Goal: Feedback & Contribution: Submit feedback/report problem

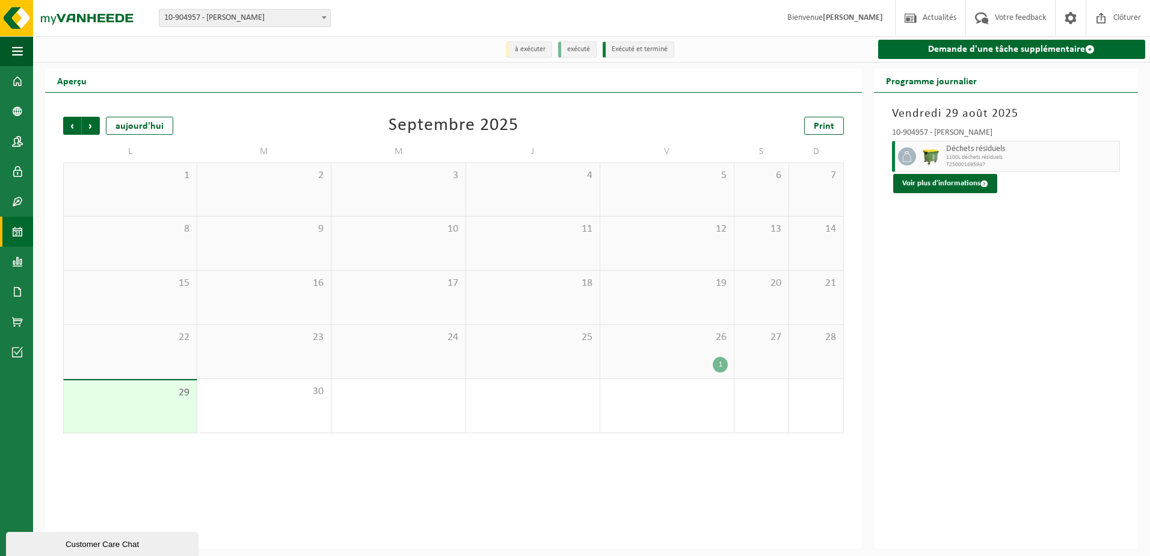
click at [706, 347] on div "26 1" at bounding box center [666, 352] width 133 height 54
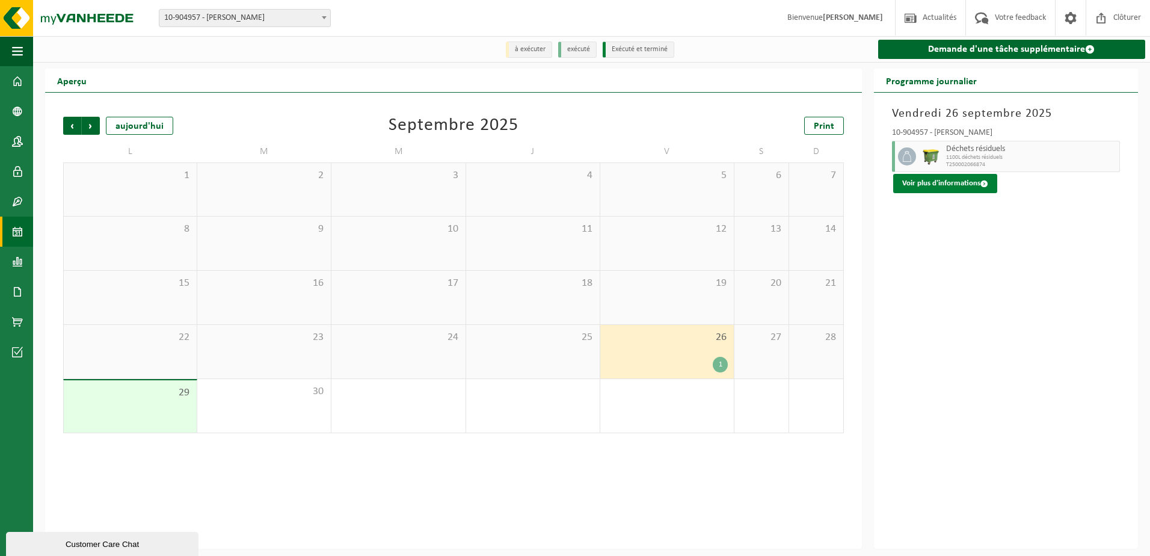
click at [948, 187] on button "Voir plus d'informations" at bounding box center [945, 183] width 104 height 19
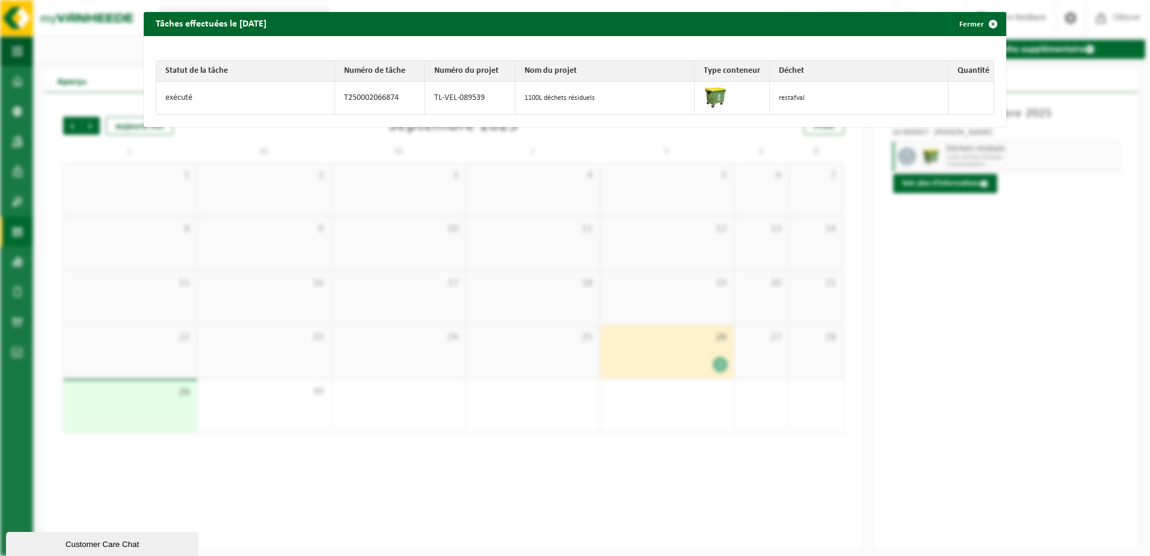
click at [744, 91] on td at bounding box center [731, 98] width 75 height 32
drag, startPoint x: 1017, startPoint y: 301, endPoint x: 1026, endPoint y: 63, distance: 237.7
click at [1019, 292] on div "Tâches effectuées le [DATE] Fermer Statut de la tâche Numéro de tâche Numéro du…" at bounding box center [575, 278] width 1150 height 556
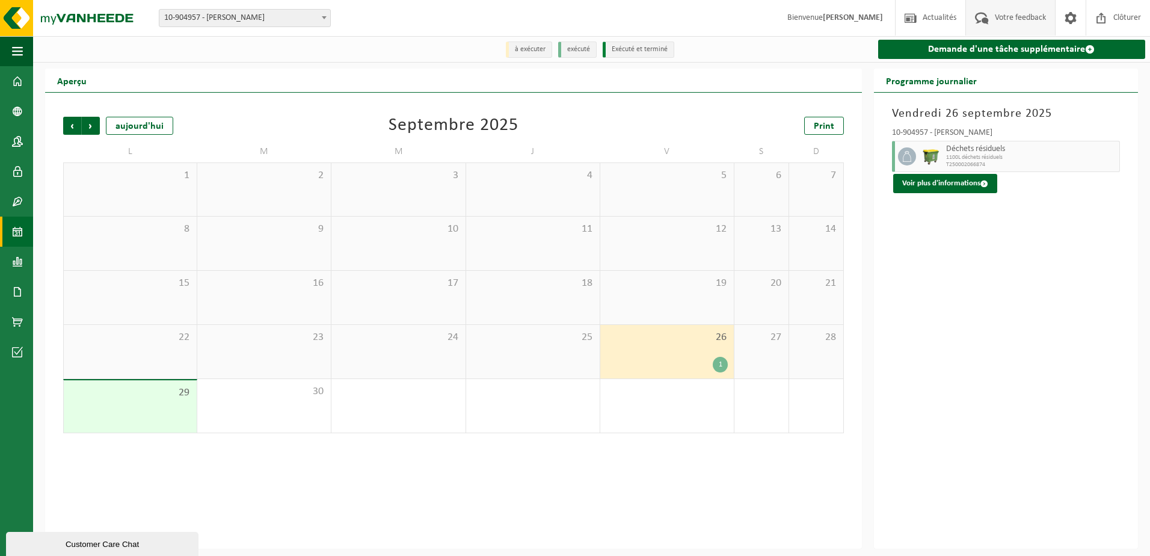
click at [1016, 19] on span "Votre feedback" at bounding box center [1019, 17] width 57 height 35
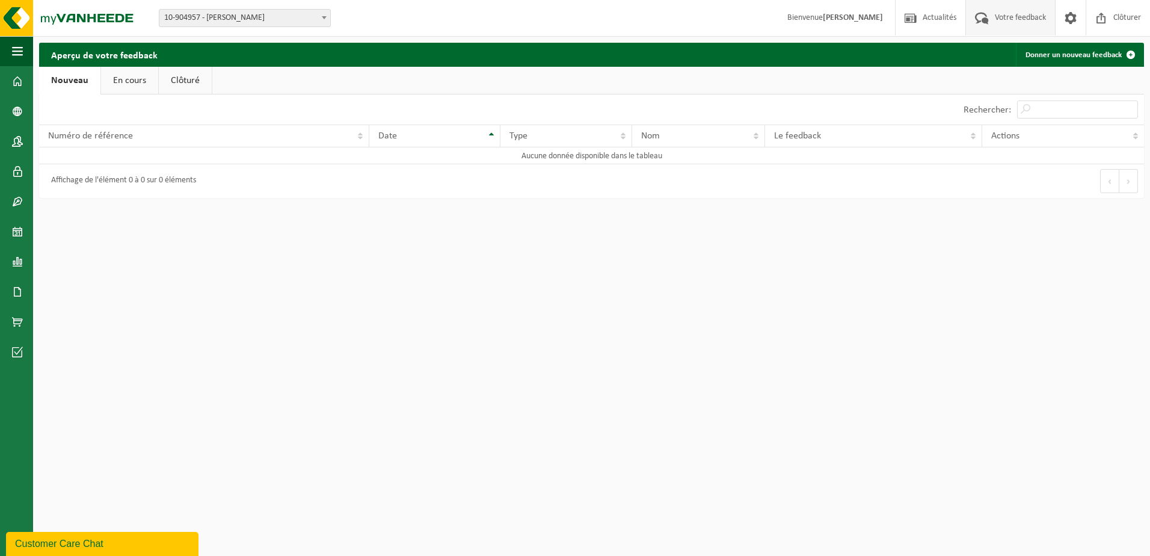
click at [84, 84] on link "Nouveau" at bounding box center [69, 81] width 61 height 28
click at [1098, 51] on link "Donner un nouveau feedback" at bounding box center [1079, 55] width 127 height 24
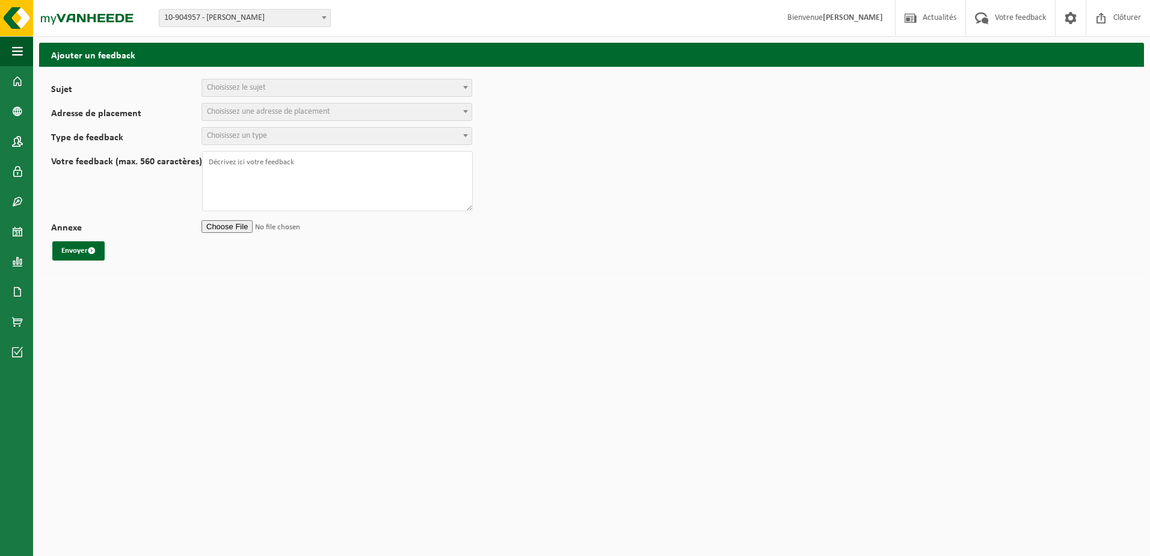
select select
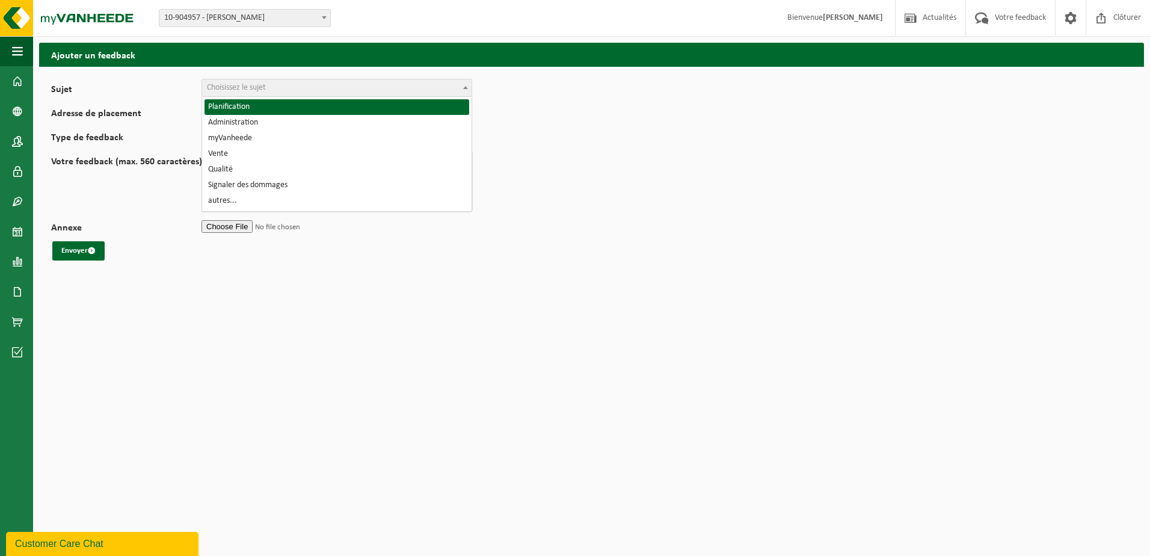
click at [427, 84] on span "Choisissez le sujet" at bounding box center [336, 87] width 269 height 17
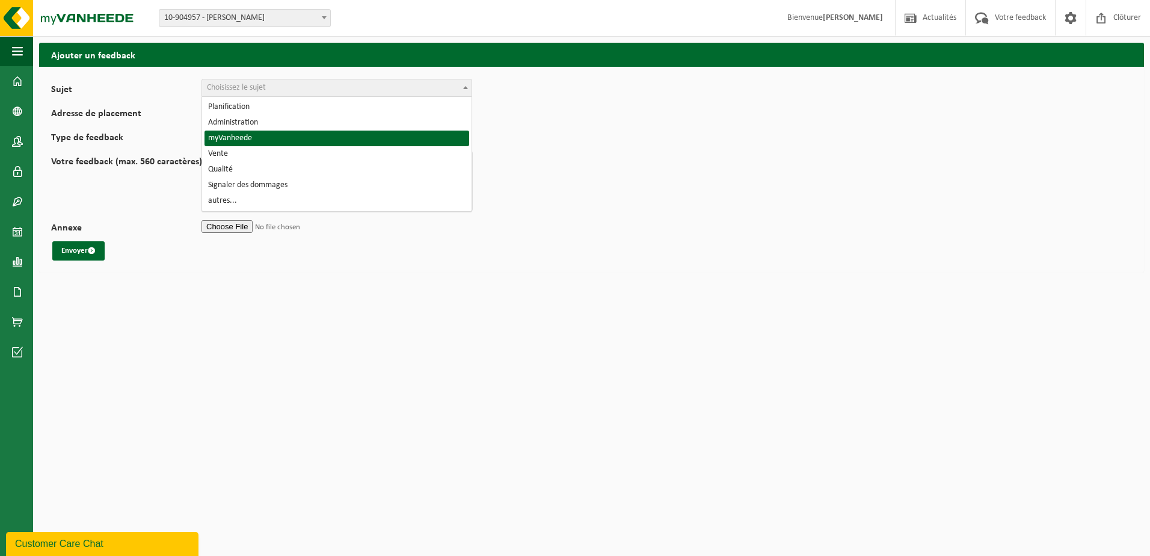
select select "11"
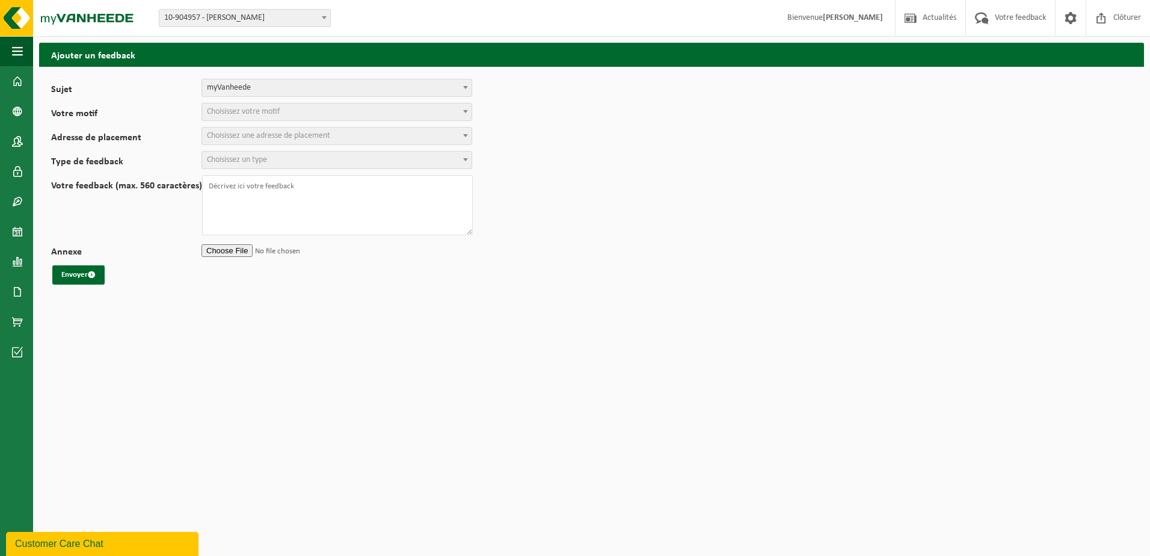
click at [299, 115] on span "Choisissez votre motif" at bounding box center [336, 111] width 269 height 17
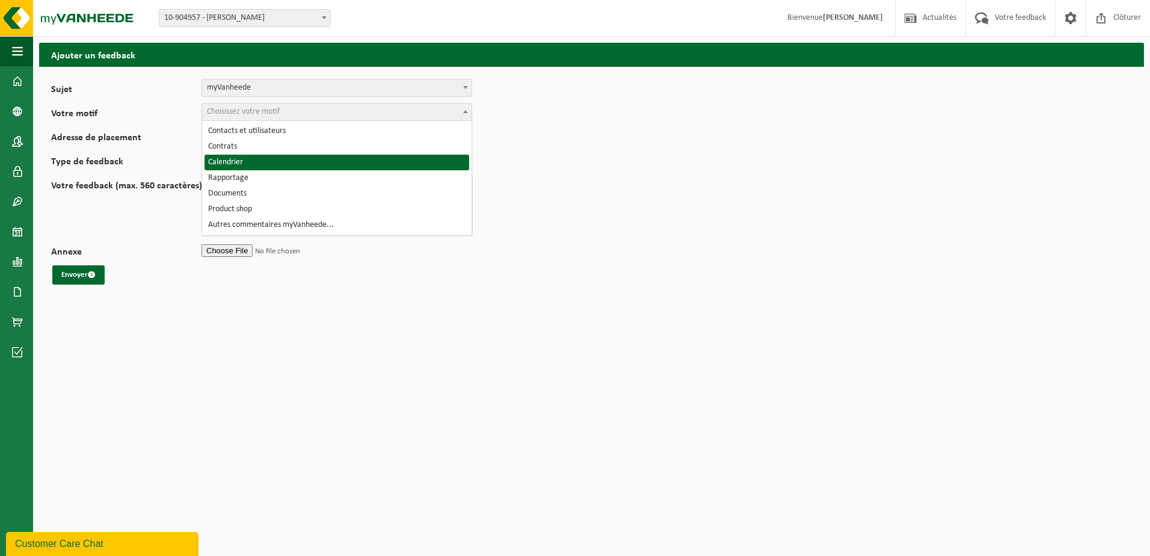
select select "14"
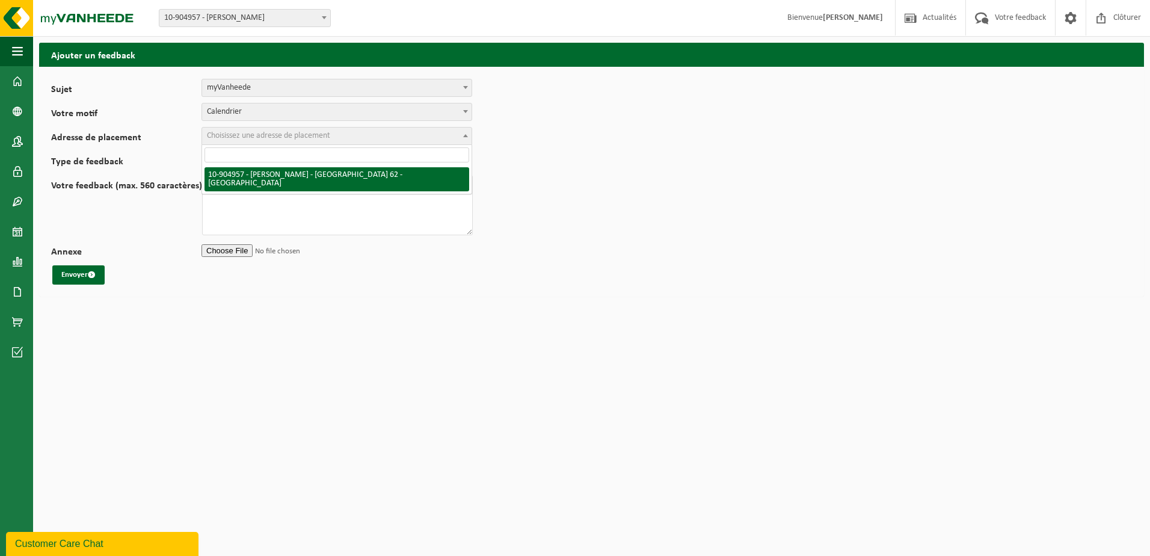
click at [260, 128] on span "Choisissez une adresse de placement" at bounding box center [336, 135] width 269 height 17
select select "122411"
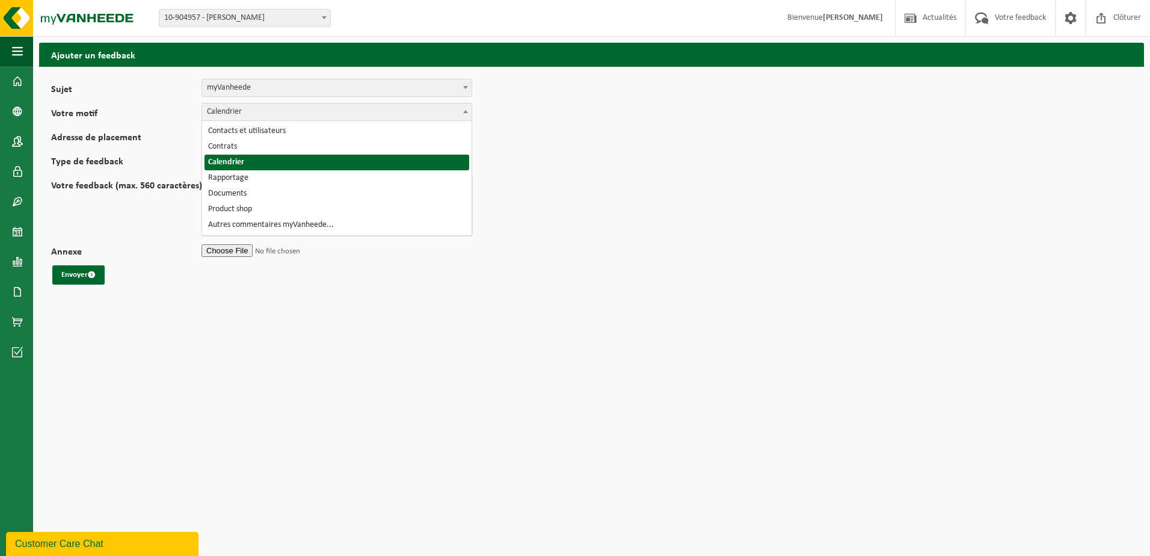
click at [248, 114] on span "Calendrier" at bounding box center [336, 111] width 269 height 17
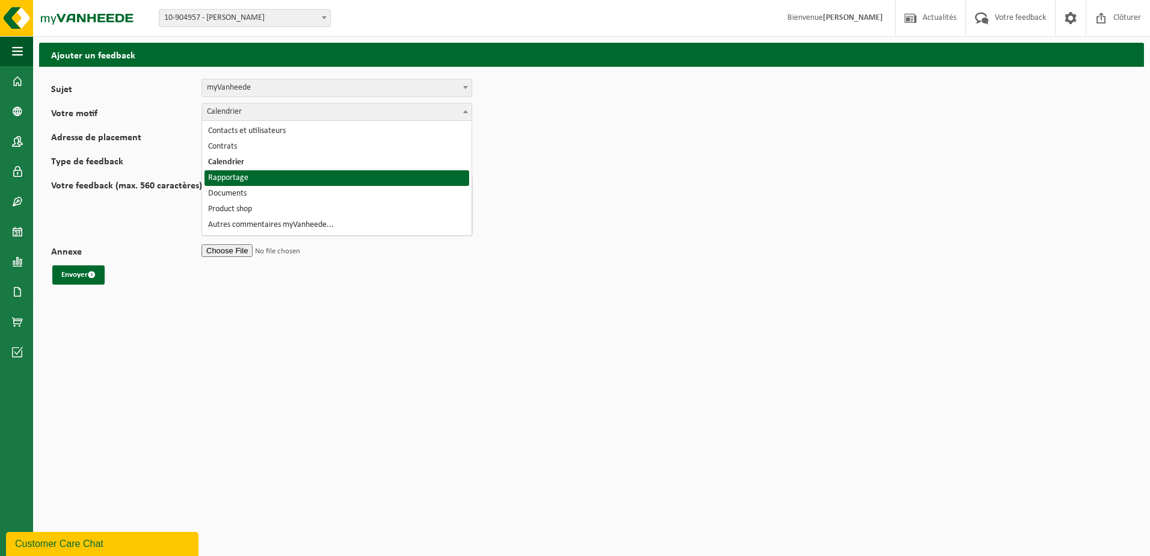
select select "15"
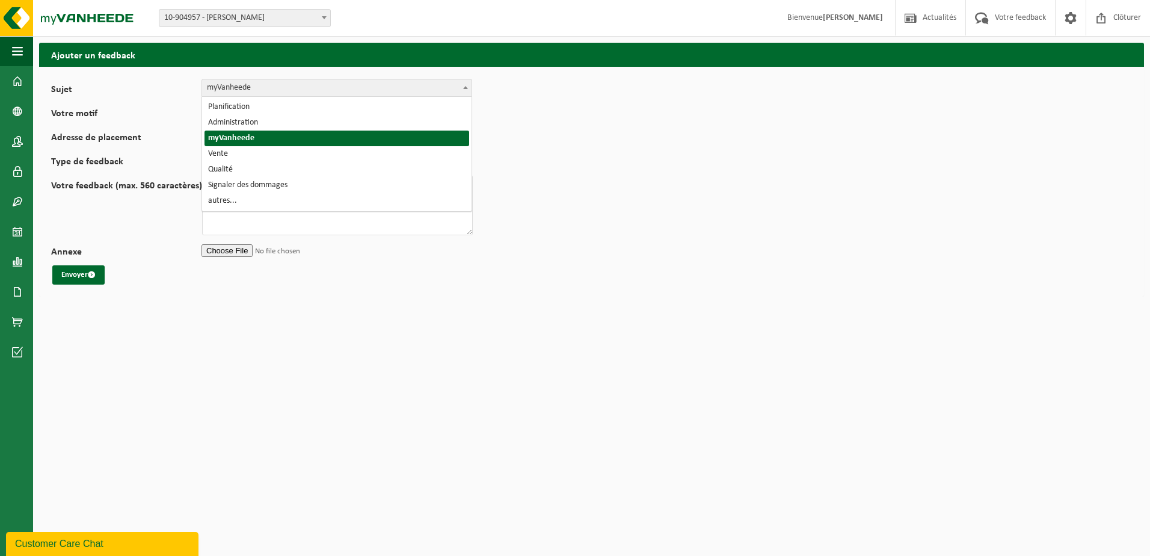
click at [252, 83] on span "myVanheede" at bounding box center [336, 87] width 269 height 17
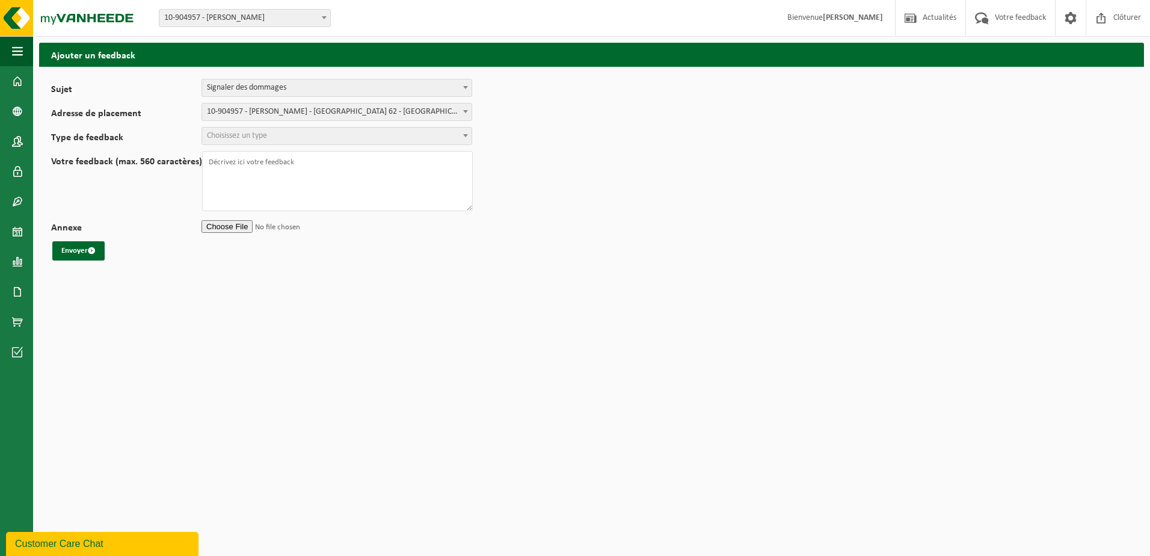
click at [235, 130] on span "Choisissez un type" at bounding box center [336, 135] width 269 height 17
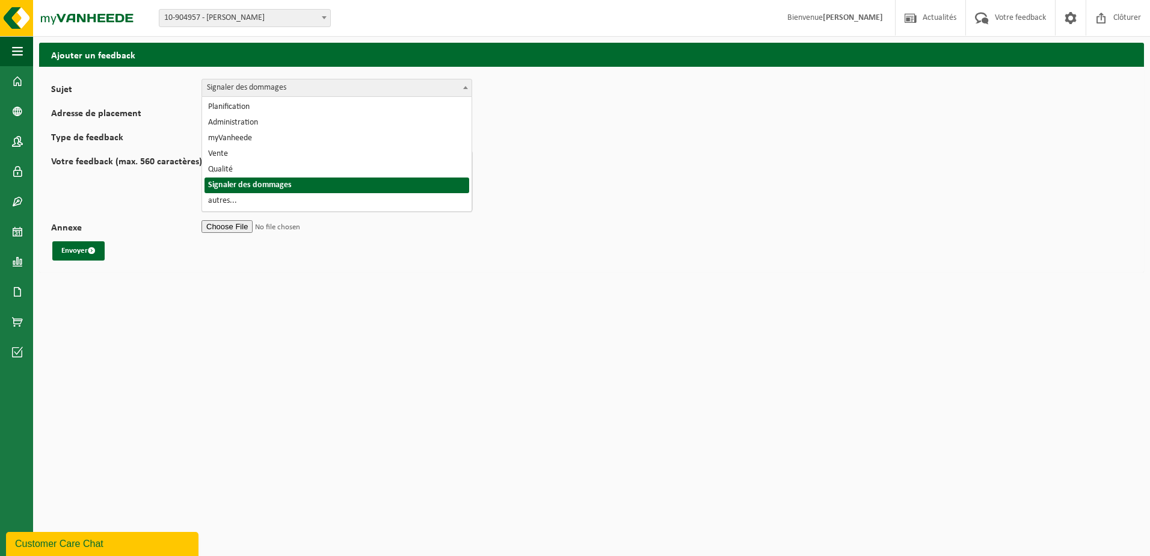
click at [235, 84] on span "Signaler des dommages" at bounding box center [336, 87] width 269 height 17
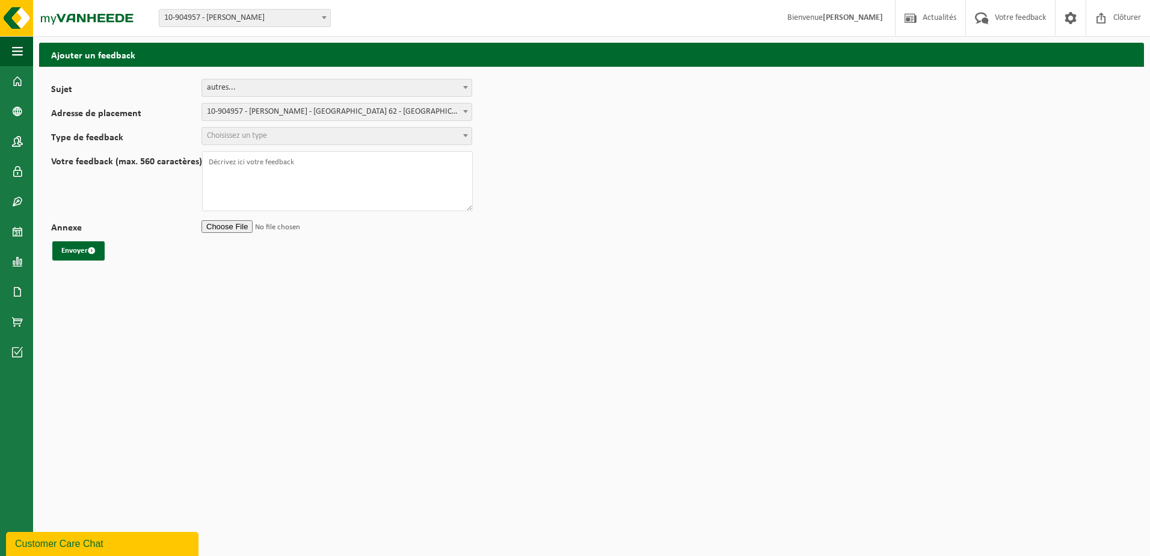
click at [248, 132] on span "Choisissez un type" at bounding box center [237, 135] width 60 height 9
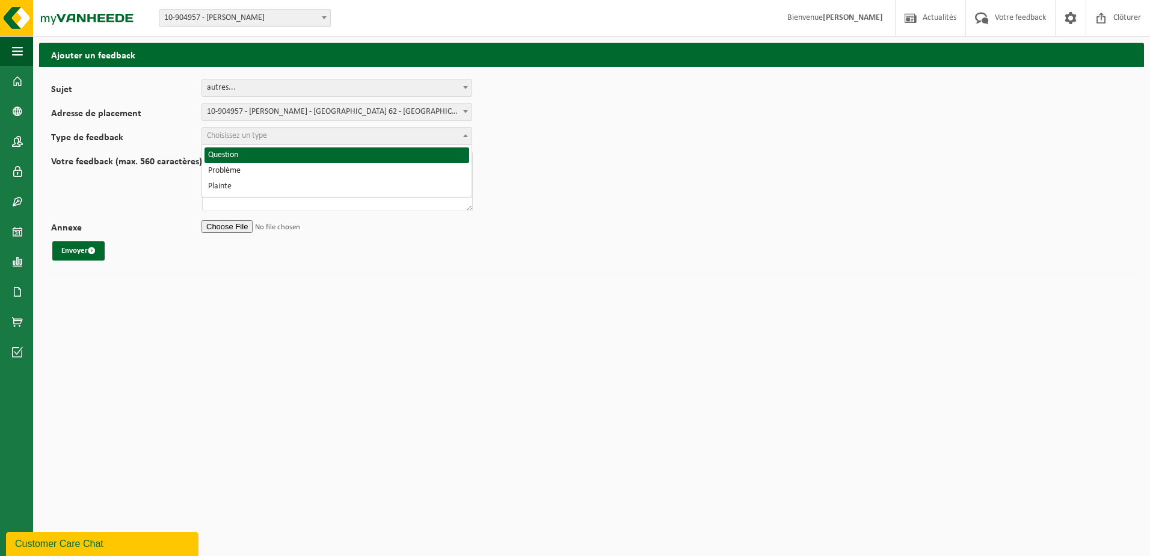
click at [262, 82] on span "autres..." at bounding box center [336, 87] width 269 height 17
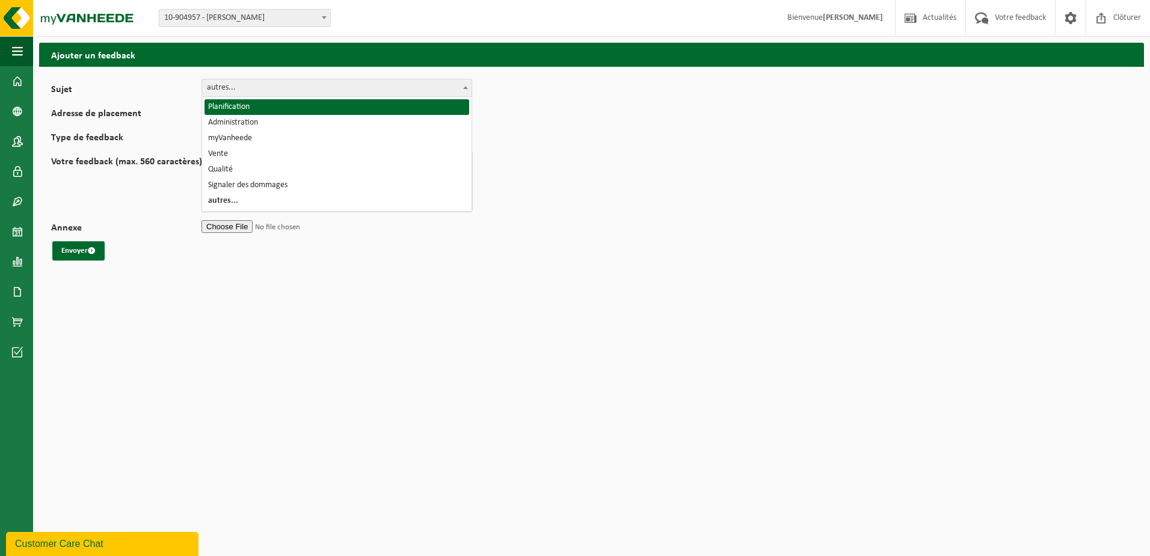
select select "1"
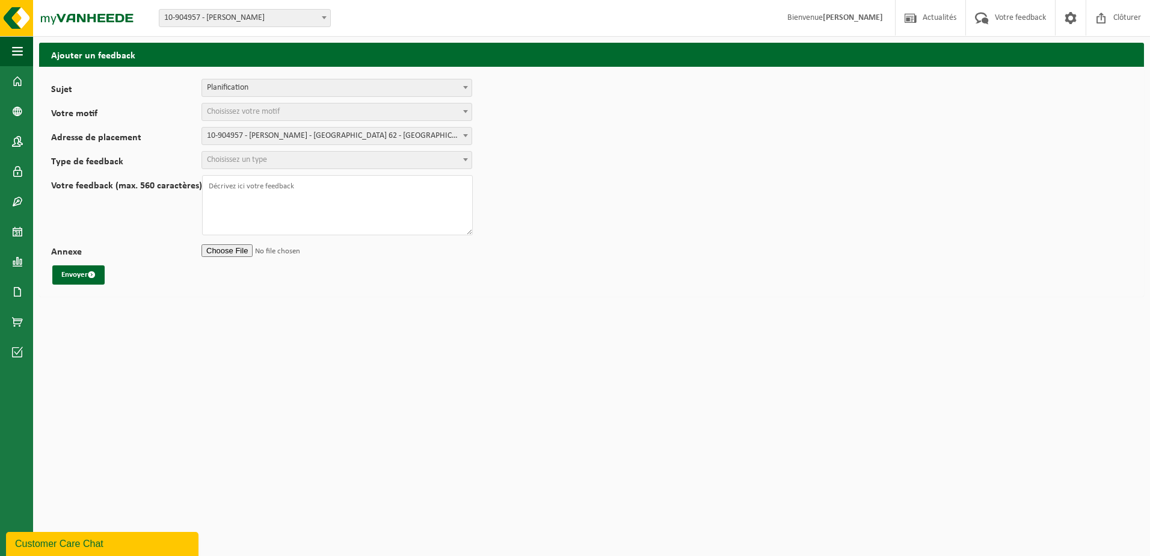
click at [247, 103] on span "Choisissez votre motif" at bounding box center [336, 111] width 269 height 17
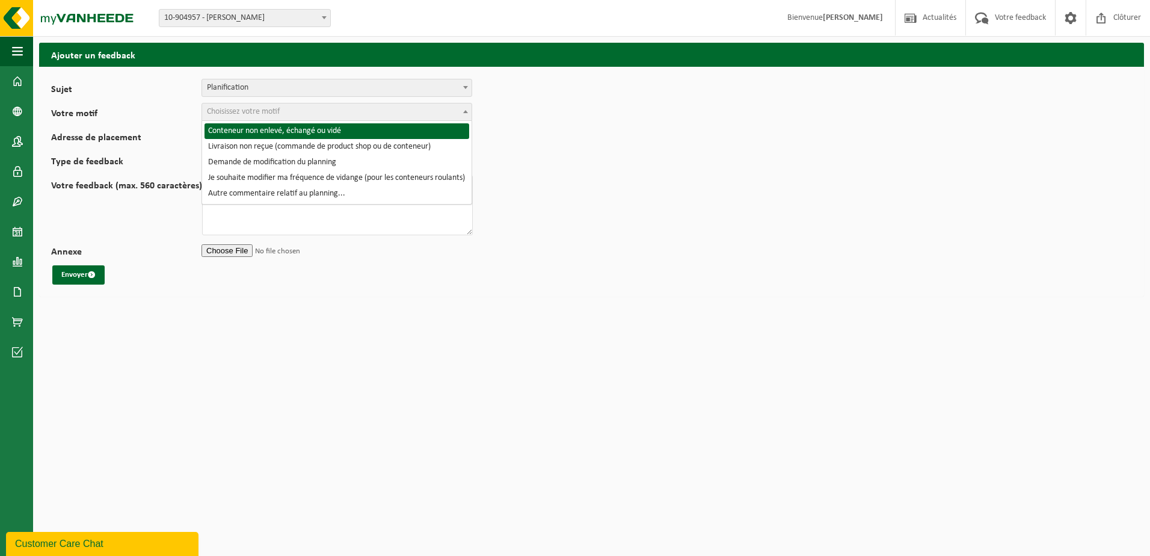
select select "2"
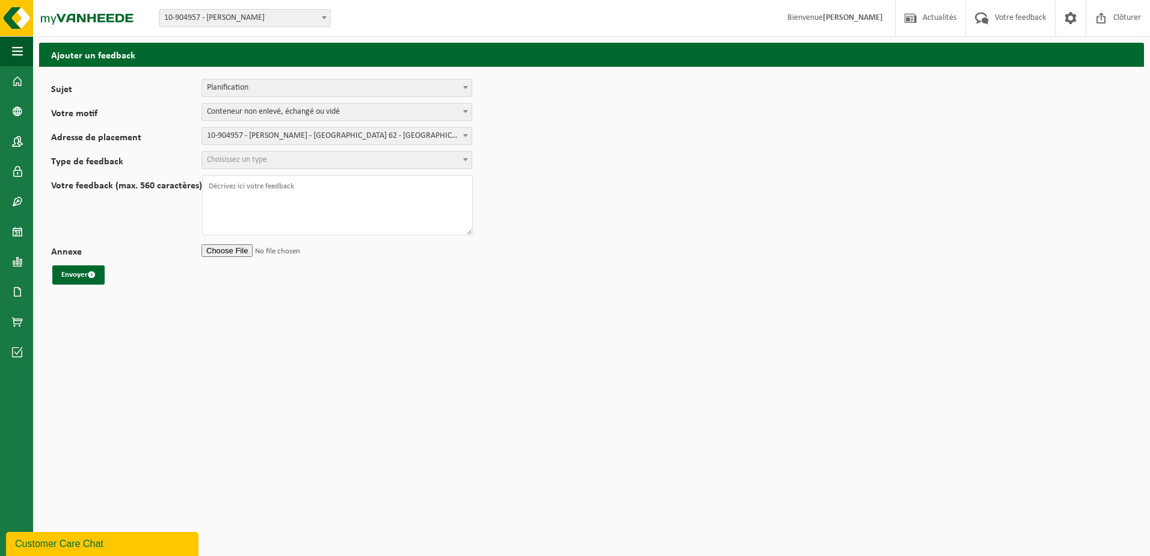
click at [232, 154] on span "Choisissez un type" at bounding box center [336, 160] width 269 height 17
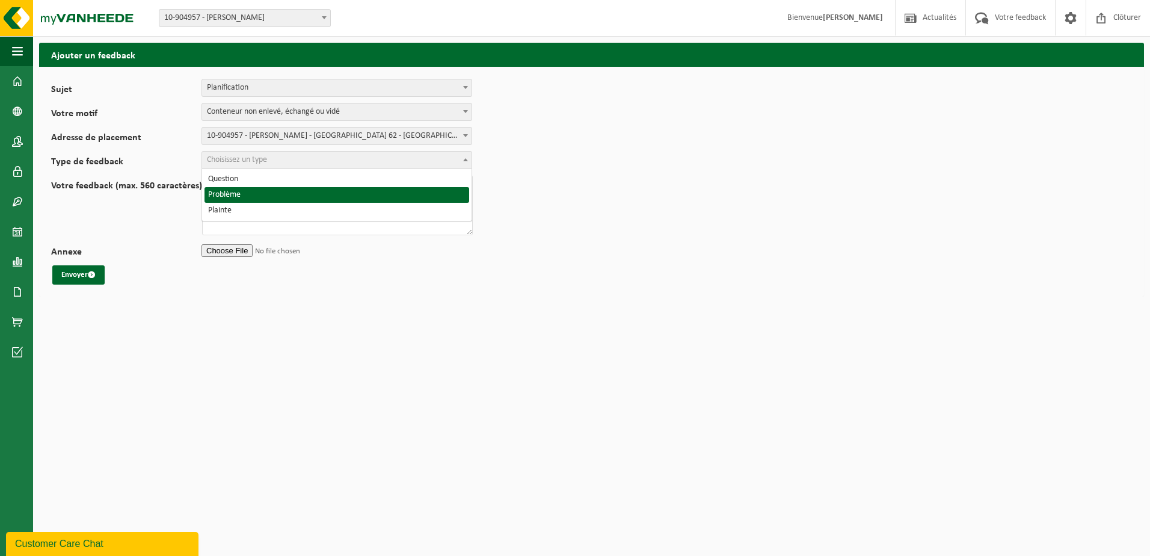
select select "ISS"
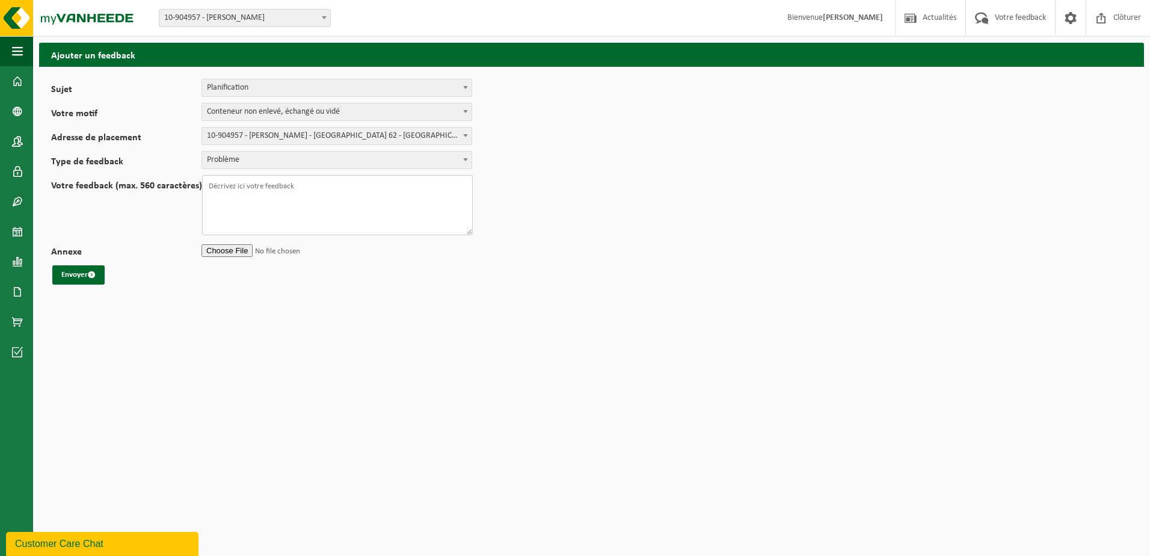
click at [228, 192] on textarea "Votre feedback (max. 560 caractères)" at bounding box center [337, 205] width 271 height 60
click at [278, 203] on textarea "Bonjour, mon conteneur n'a pas été vidé [DATE][DATE] comme initialement prévu." at bounding box center [337, 205] width 271 height 60
click at [256, 199] on textarea "Bonjour, mon conteneur n'a pas été vidé [DATE][DATE] comme initialement prévu." at bounding box center [337, 205] width 271 height 60
click at [269, 198] on textarea "Bonjour, mon conteneur n'a pas été vidé [DATE][DATE] comme initialement prévu." at bounding box center [337, 205] width 271 height 60
click at [233, 194] on textarea "Bonjour, mon conteneur n'a pas été vidé [DATE][DATE] comme initialement prévu. …" at bounding box center [337, 205] width 271 height 60
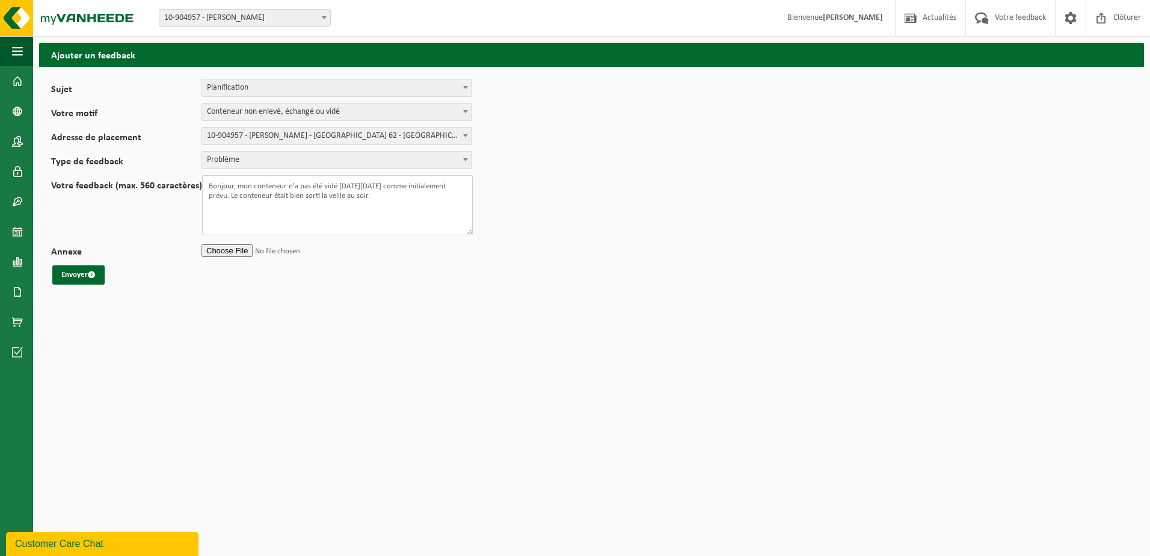
click at [402, 194] on textarea "Bonjour, mon conteneur n'a pas été vidé [DATE][DATE] comme initialement prévu. …" at bounding box center [337, 205] width 271 height 60
click at [412, 203] on textarea "Bonjour, mon conteneur n'a pas été vidé [DATE][DATE] comme initialement prévu. …" at bounding box center [337, 205] width 271 height 60
drag, startPoint x: 437, startPoint y: 203, endPoint x: 410, endPoint y: 204, distance: 27.1
click at [410, 204] on textarea "Bonjour, mon conteneur n'a pas été vidé [DATE][DATE] comme initialement prévu. …" at bounding box center [337, 205] width 271 height 60
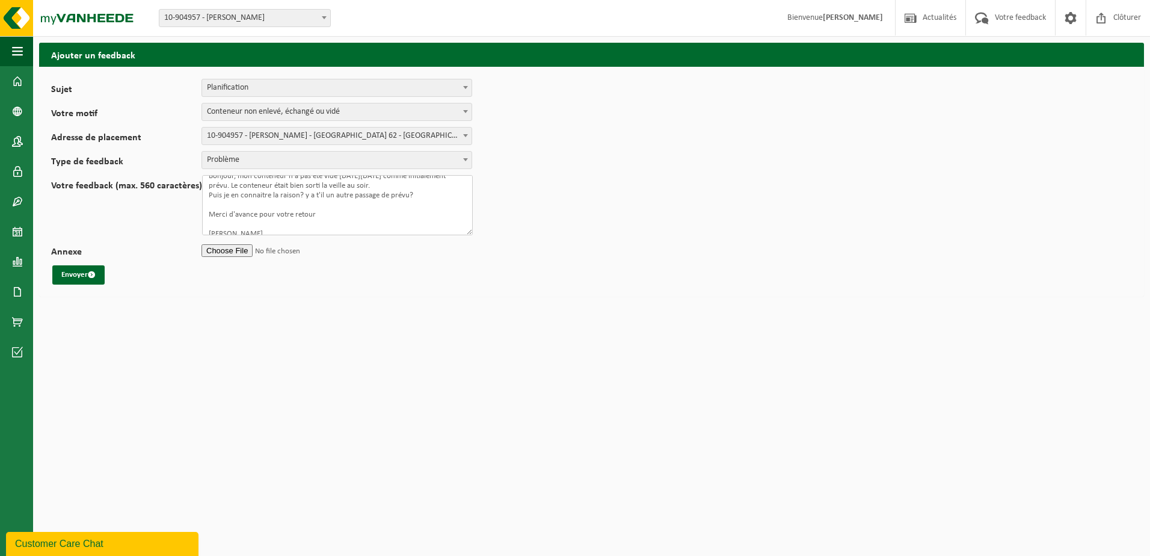
scroll to position [19, 0]
drag, startPoint x: 236, startPoint y: 221, endPoint x: 205, endPoint y: 221, distance: 31.3
click at [205, 221] on textarea "Bonjour, mon conteneur n'a pas été vidé [DATE][DATE] comme initialement prévu. …" at bounding box center [337, 205] width 271 height 60
click at [220, 205] on textarea "Bonjour, mon conteneur n'a pas été vidé [DATE][DATE] comme initialement prévu. …" at bounding box center [337, 205] width 271 height 60
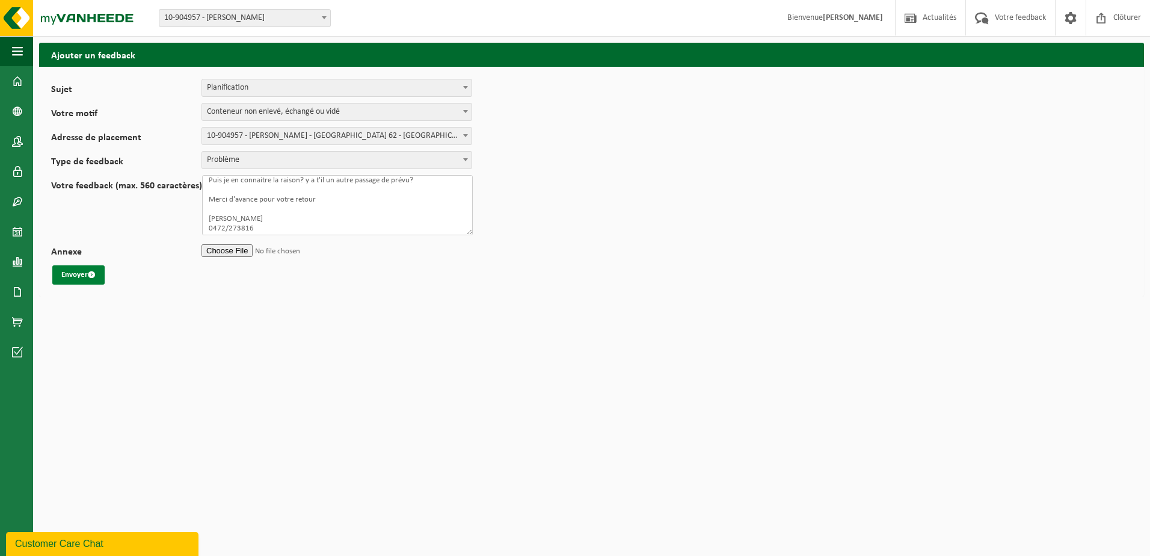
type textarea "Bonjour, mon conteneur n'a pas été vidé [DATE][DATE] comme initialement prévu. …"
click at [72, 276] on button "Envoyer" at bounding box center [78, 274] width 52 height 19
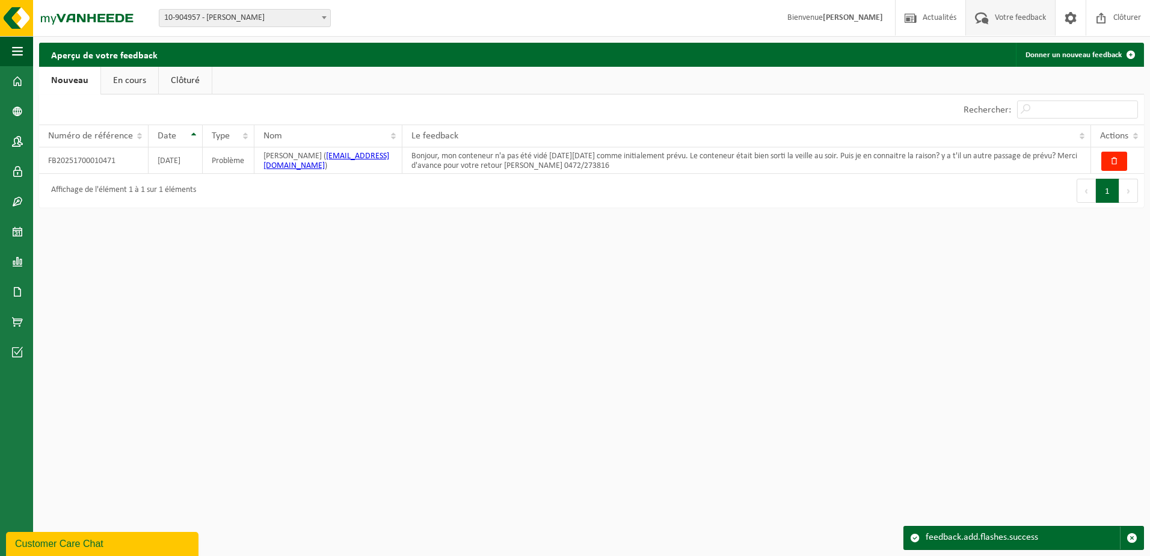
click at [954, 256] on html "Site: 10-904957 - DANIEL MINNE-HOCK - PERWEZ 10-904957 - DANIEL MINNE-HOCK - PE…" at bounding box center [575, 278] width 1150 height 556
click at [138, 91] on link "En cours" at bounding box center [129, 81] width 57 height 28
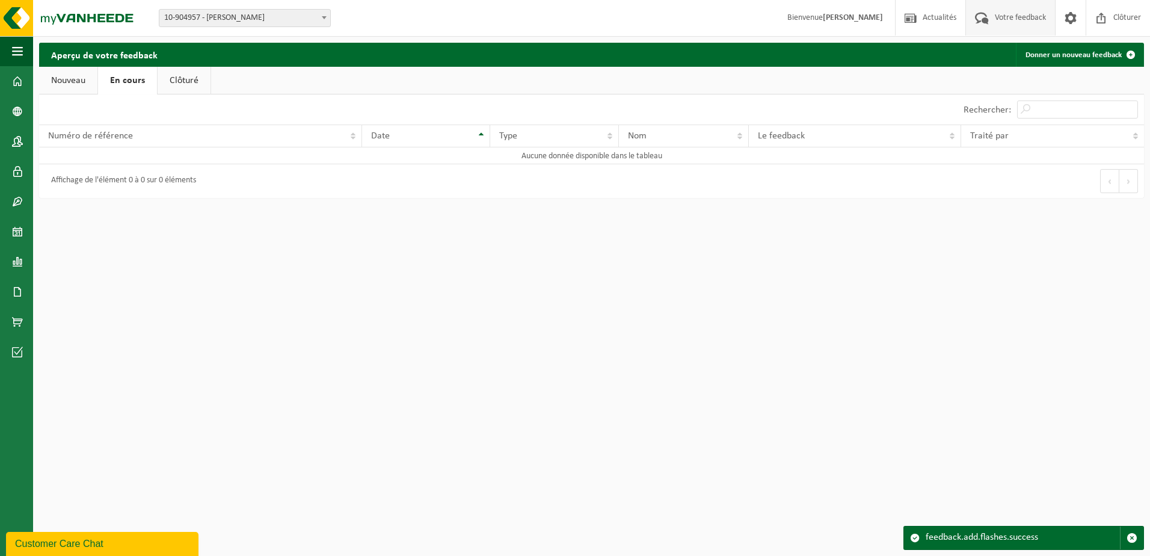
click at [180, 79] on link "Clôturé" at bounding box center [184, 81] width 53 height 28
click at [83, 88] on link "Nouveau" at bounding box center [68, 81] width 58 height 28
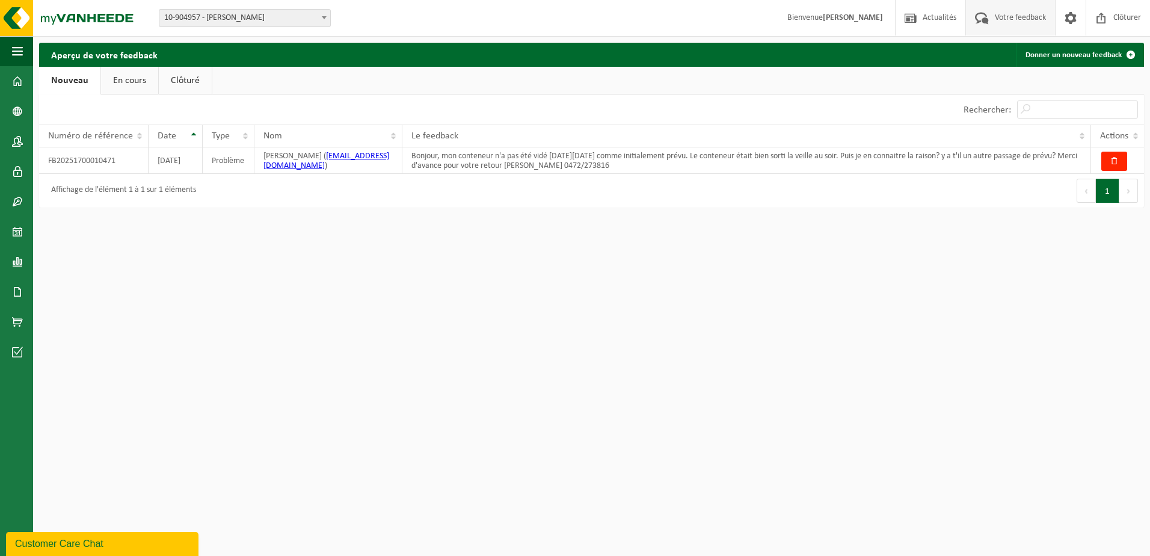
click at [117, 81] on link "En cours" at bounding box center [129, 81] width 57 height 28
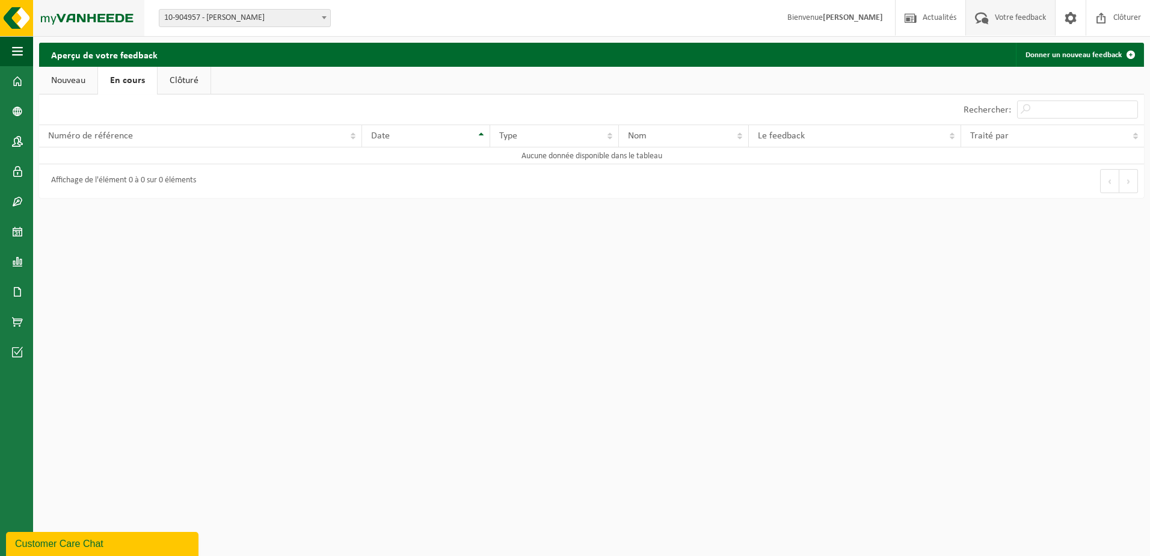
click at [11, 10] on img at bounding box center [72, 18] width 144 height 36
